Goal: Information Seeking & Learning: Learn about a topic

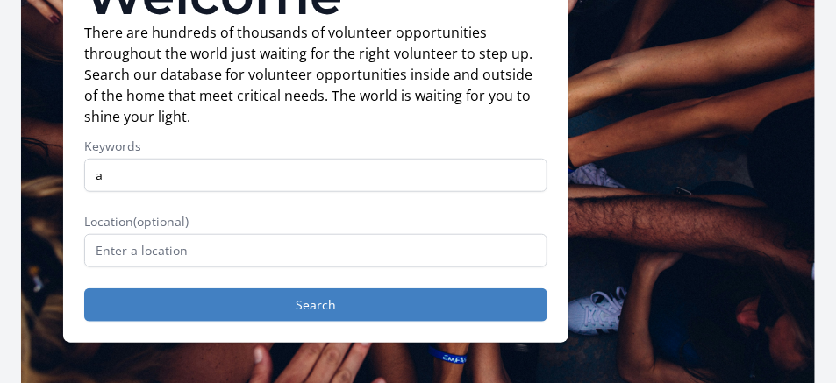
scroll to position [195, 0]
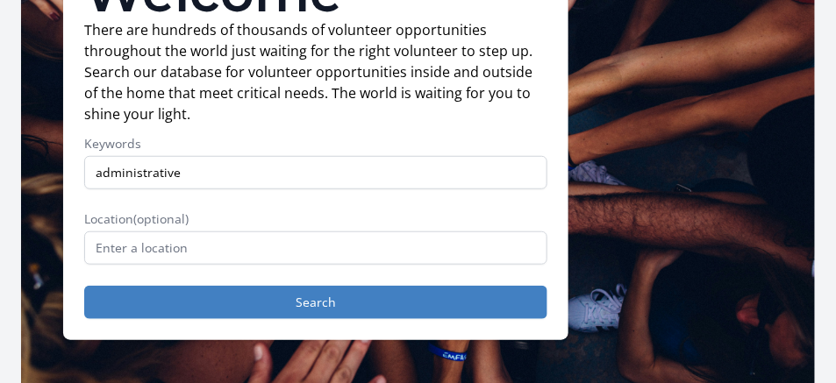
type input "administrative"
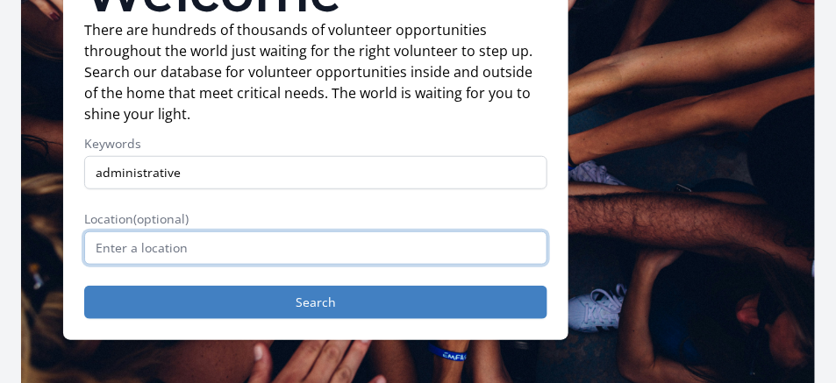
click at [413, 251] on input "text" at bounding box center [315, 248] width 463 height 33
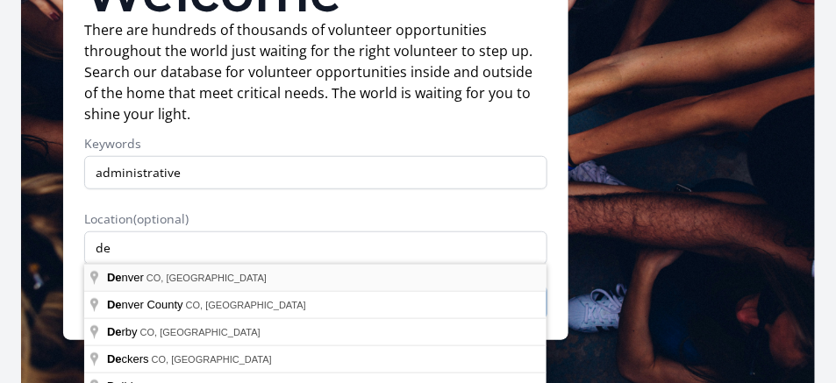
type input "Denver, CO, USA"
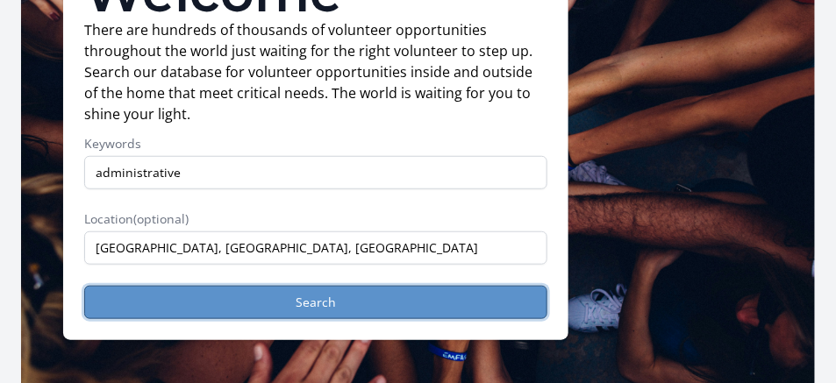
click at [325, 296] on button "Search" at bounding box center [315, 302] width 463 height 33
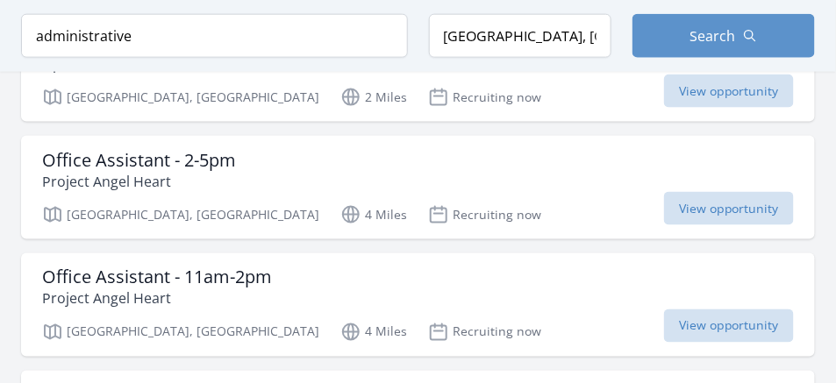
scroll to position [489, 0]
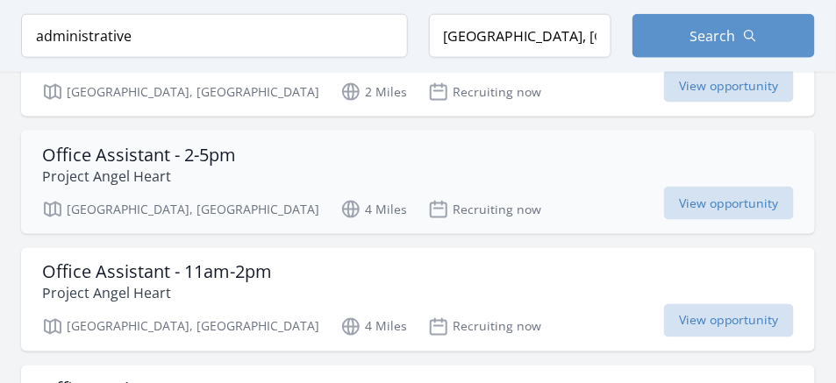
click at [188, 154] on h3 "Office Assistant - 2-5pm" at bounding box center [139, 155] width 194 height 21
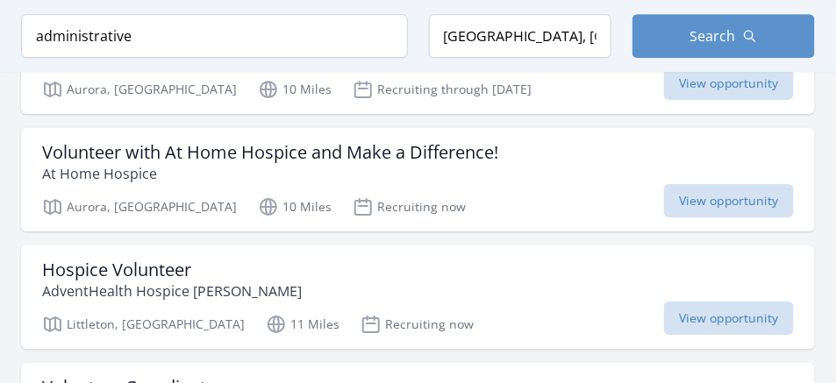
scroll to position [1202, 0]
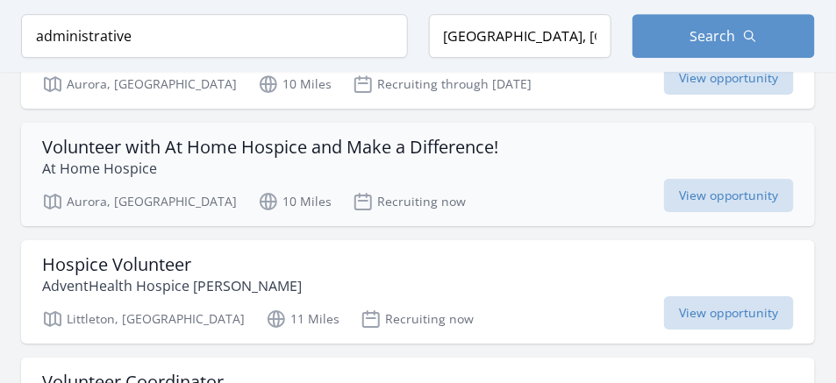
click at [369, 139] on h3 "Volunteer with At Home Hospice and Make a Difference!" at bounding box center [270, 147] width 456 height 21
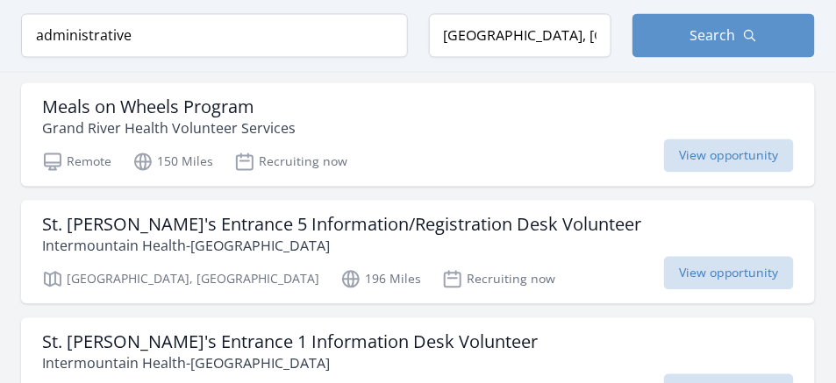
scroll to position [2193, 0]
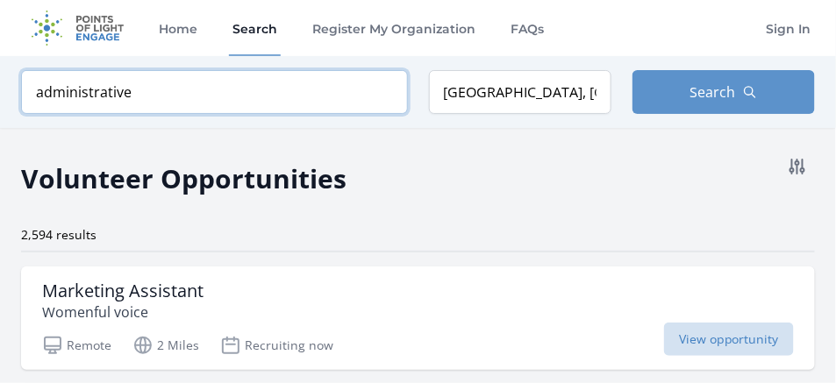
drag, startPoint x: 164, startPoint y: 93, endPoint x: 0, endPoint y: 91, distance: 164.1
click at [0, 91] on div "Keyword administrative Location Denver, CO, USA Search" at bounding box center [418, 92] width 836 height 72
type input "office"
click button "submit" at bounding box center [0, 0] width 0 height 0
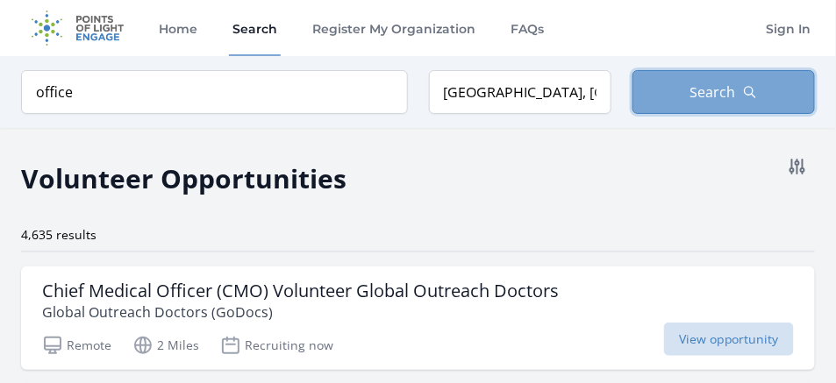
click at [762, 78] on button "Search" at bounding box center [724, 92] width 182 height 44
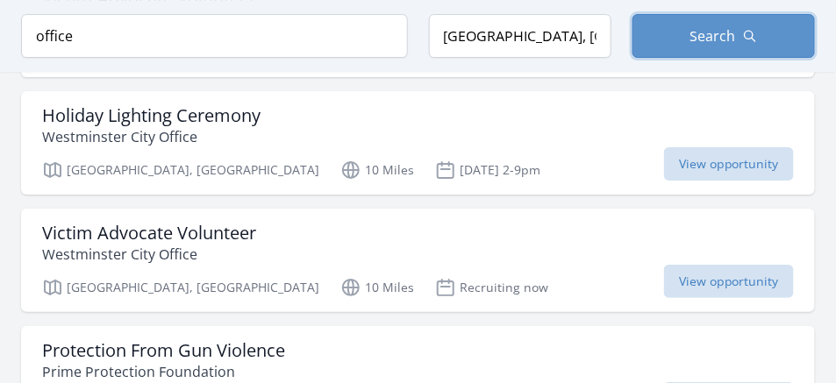
scroll to position [1412, 0]
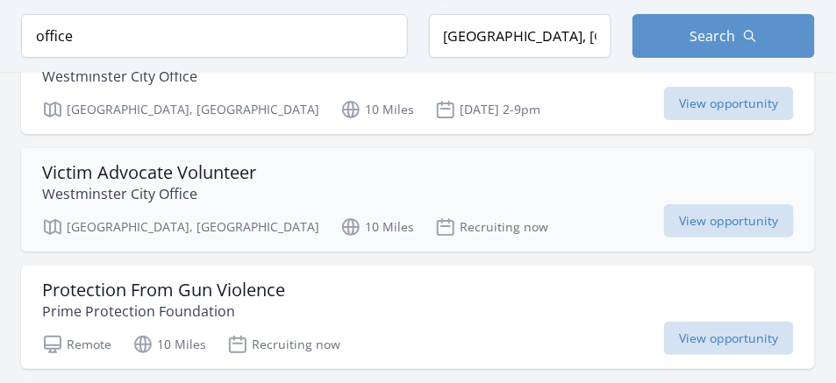
click at [200, 162] on h3 "Victim Advocate Volunteer" at bounding box center [149, 172] width 214 height 21
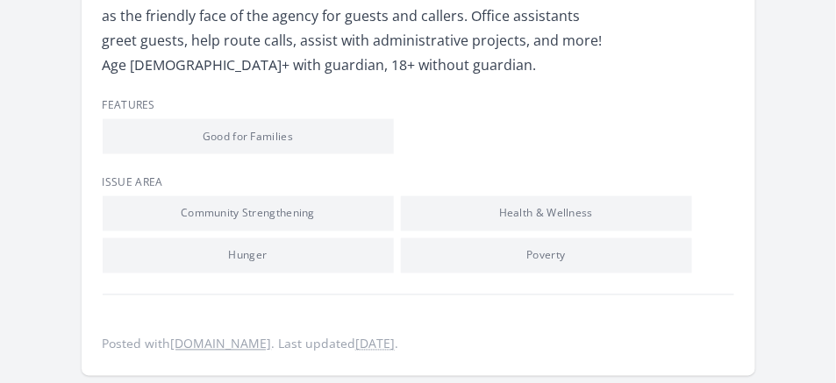
scroll to position [566, 0]
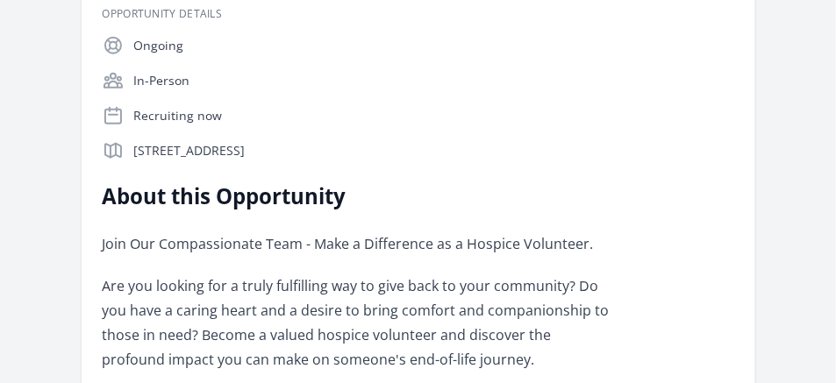
scroll to position [347, 0]
